Goal: Find contact information: Find contact information

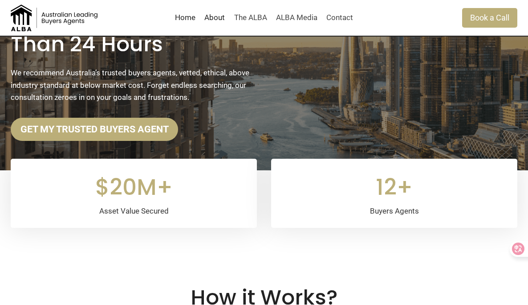
scroll to position [119, 0]
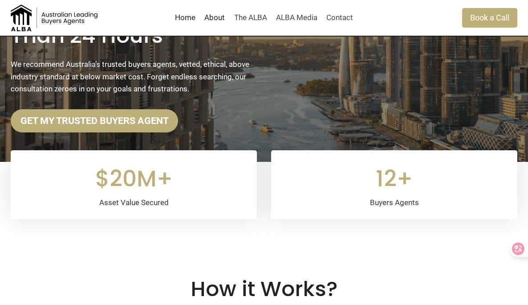
click at [391, 184] on div "12+" at bounding box center [394, 179] width 225 height 36
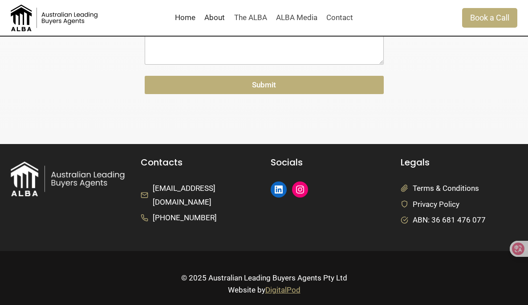
scroll to position [2167, 0]
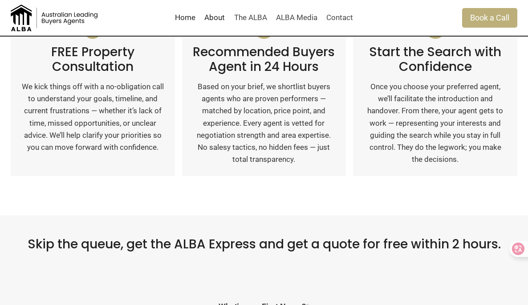
click at [212, 16] on link "About" at bounding box center [214, 17] width 29 height 21
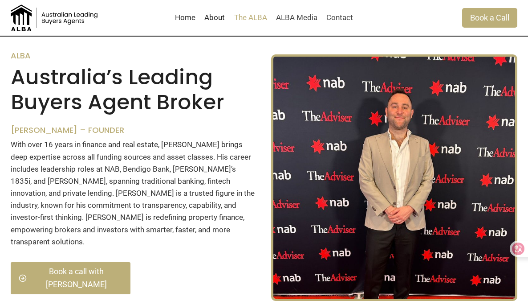
scroll to position [838, 0]
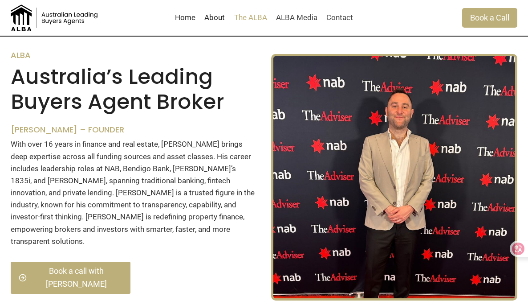
click at [249, 13] on link "The ALBA" at bounding box center [250, 17] width 42 height 21
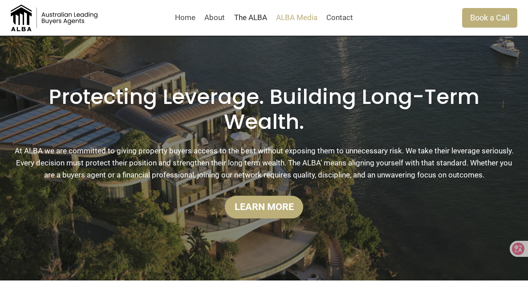
click at [303, 19] on link "ALBA Media" at bounding box center [297, 17] width 50 height 21
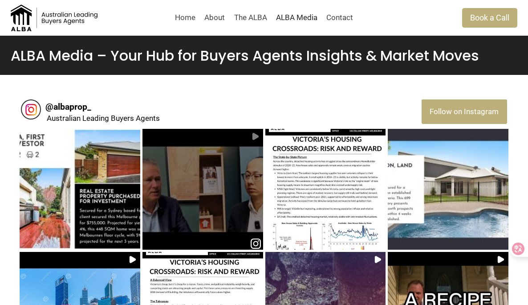
click at [237, 211] on div at bounding box center [203, 189] width 118 height 70
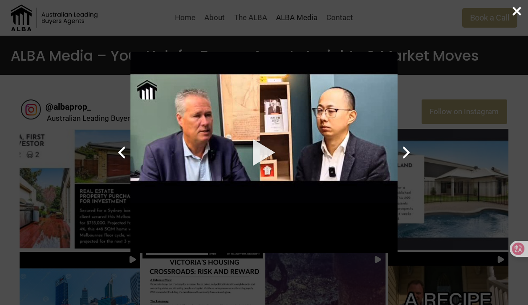
click at [267, 155] on div at bounding box center [264, 152] width 267 height 200
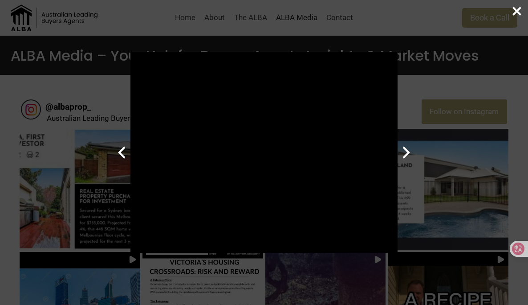
click at [519, 9] on icon "Close popup" at bounding box center [517, 11] width 9 height 9
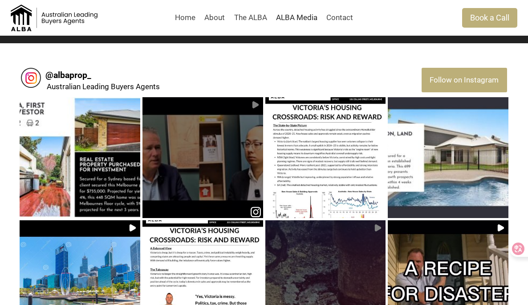
scroll to position [32, 0]
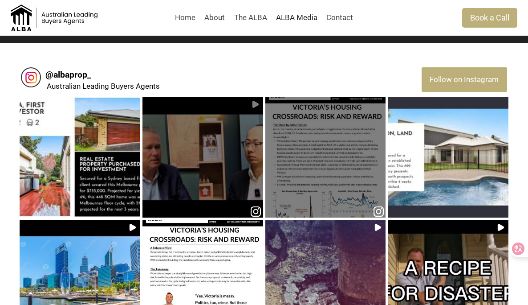
click at [341, 170] on div at bounding box center [326, 157] width 118 height 70
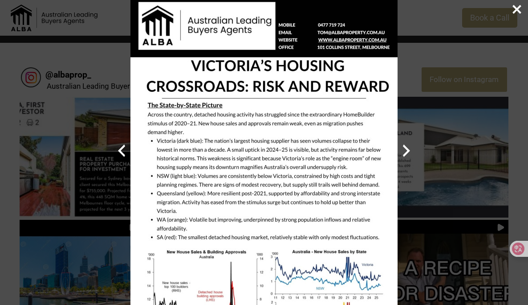
scroll to position [0, 0]
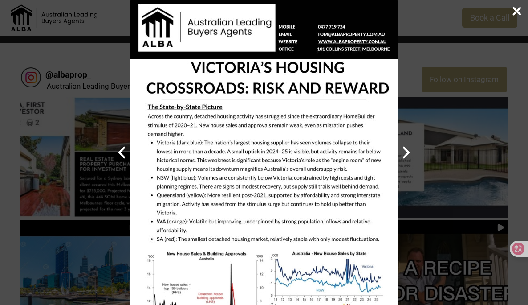
click at [519, 12] on icon "Close popup" at bounding box center [517, 11] width 18 height 18
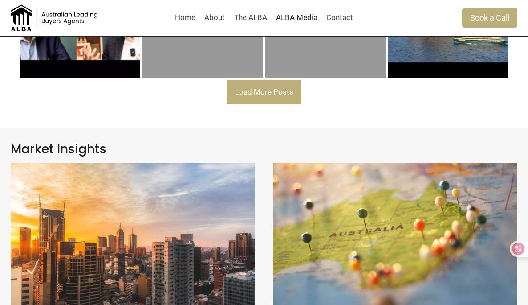
scroll to position [397, 0]
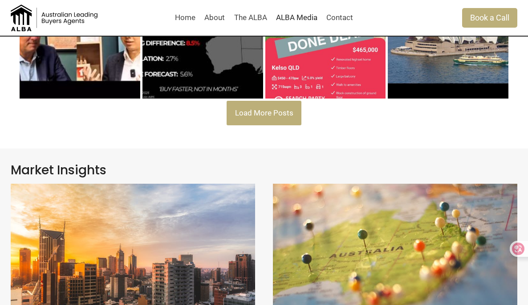
click at [285, 120] on button "Load More Posts" at bounding box center [264, 113] width 75 height 24
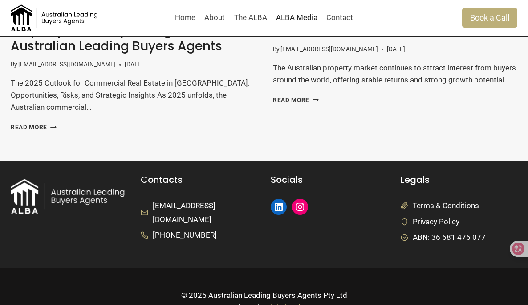
scroll to position [1151, 0]
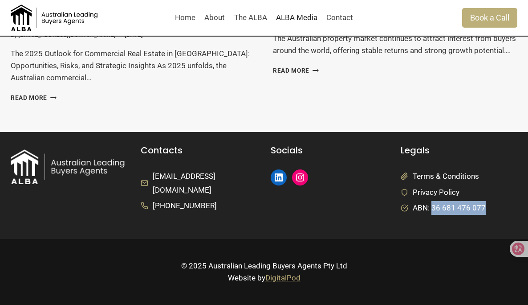
drag, startPoint x: 492, startPoint y: 207, endPoint x: 431, endPoint y: 207, distance: 60.6
click at [431, 208] on li "ABN: 36 681 476 077" at bounding box center [459, 208] width 117 height 14
copy span "36 681 476 077"
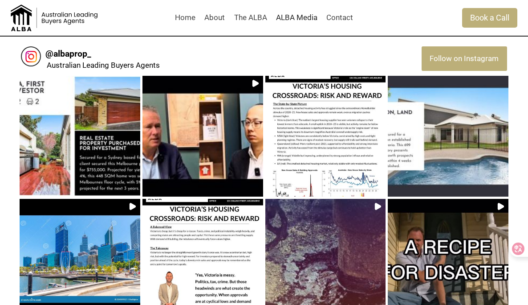
scroll to position [0, 0]
